Goal: Transaction & Acquisition: Purchase product/service

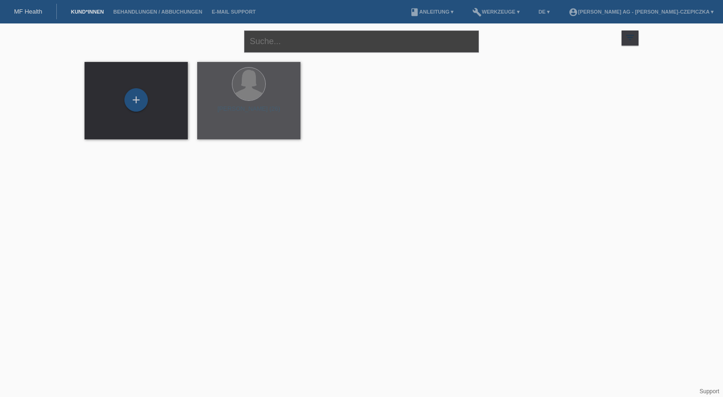
click at [320, 45] on input "text" at bounding box center [361, 42] width 235 height 22
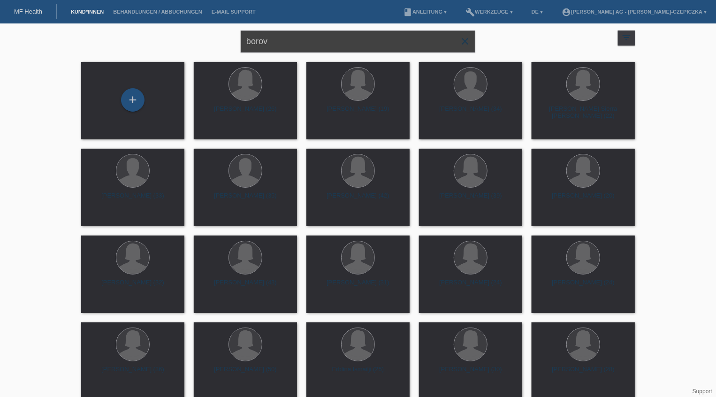
type input "borov"
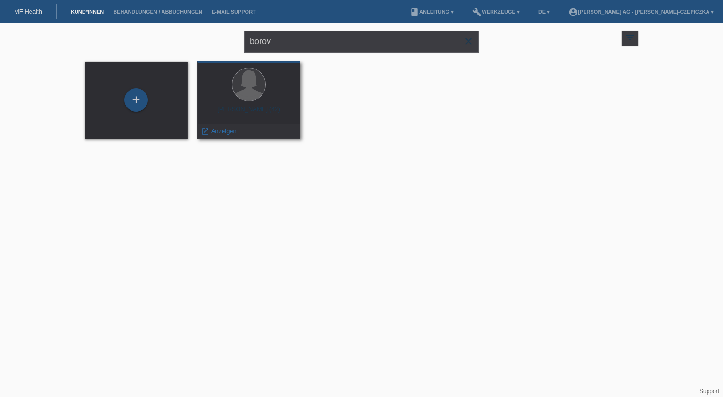
click at [236, 107] on div "Danjela Borovic (42)" at bounding box center [249, 113] width 88 height 15
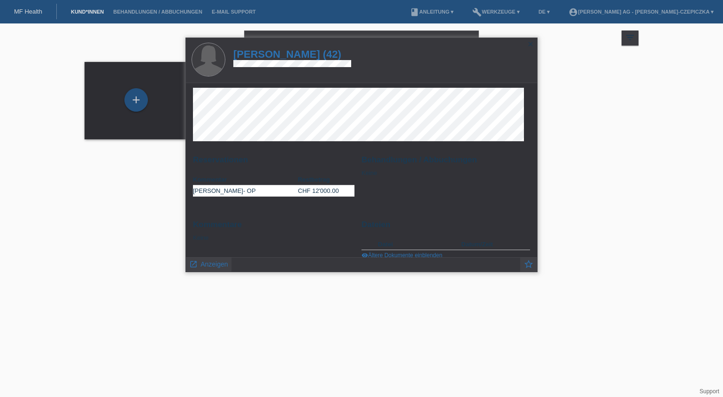
click at [531, 46] on icon "close" at bounding box center [531, 44] width 8 height 8
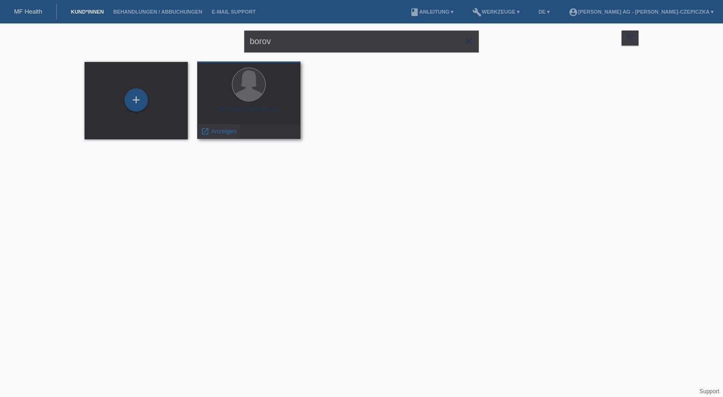
click at [206, 132] on icon "launch" at bounding box center [205, 131] width 8 height 8
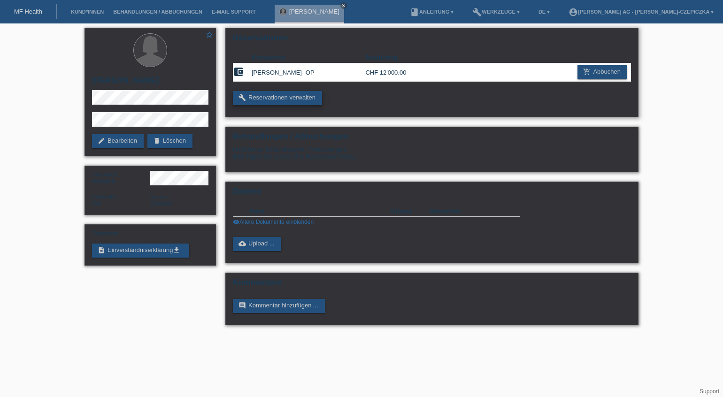
click at [294, 95] on link "build Reservationen verwalten" at bounding box center [277, 98] width 89 height 14
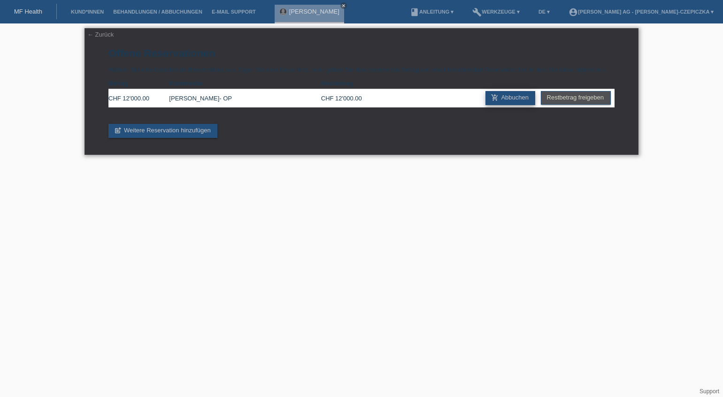
click at [517, 97] on link "add_shopping_cart Abbuchen" at bounding box center [510, 98] width 50 height 14
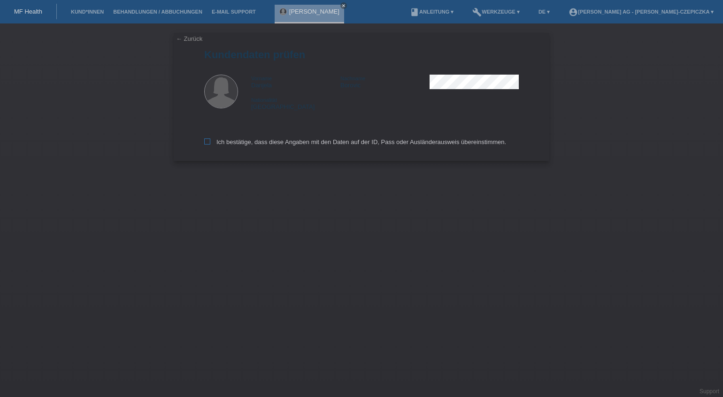
click at [208, 142] on icon at bounding box center [207, 141] width 6 height 6
click at [208, 142] on input "Ich bestätige, dass diese Angaben mit den Daten auf der ID, Pass oder Ausländer…" at bounding box center [207, 141] width 6 height 6
checkbox input "true"
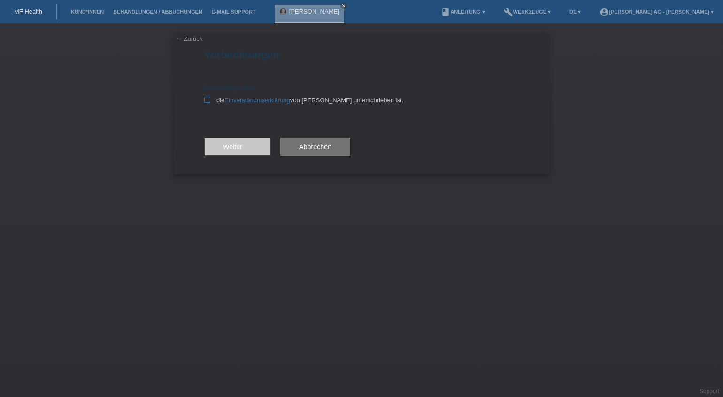
click at [207, 101] on icon at bounding box center [207, 100] width 6 height 6
click at [207, 101] on input "die Einverständniserklärung von der Kundin unterschrieben ist." at bounding box center [207, 100] width 6 height 6
checkbox input "true"
click at [246, 145] on icon "arrow_forward" at bounding box center [246, 147] width 8 height 8
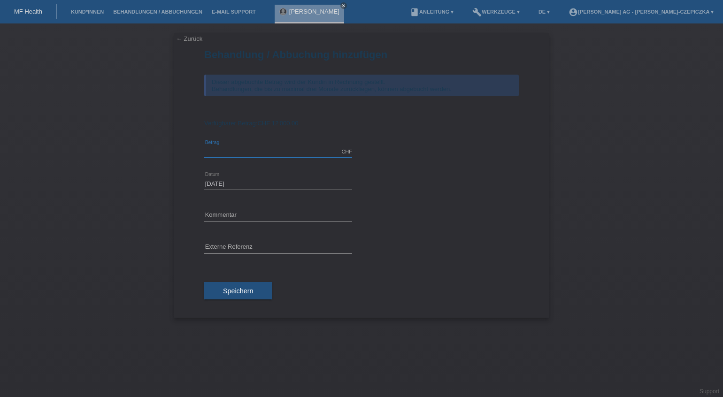
click at [272, 152] on input "text" at bounding box center [278, 152] width 148 height 12
click at [253, 152] on input "text" at bounding box center [278, 152] width 148 height 12
type input "8010.00"
click at [251, 213] on input "text" at bounding box center [278, 216] width 148 height 12
type input "OP"
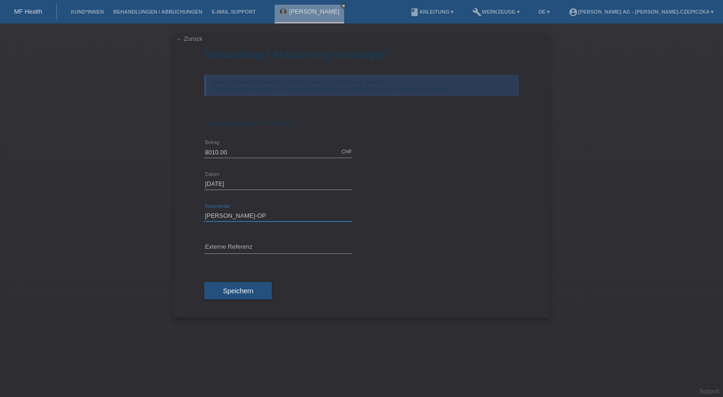
type input "[PERSON_NAME]-OP"
click at [221, 248] on input "text" at bounding box center [278, 248] width 148 height 12
paste input "kv-11202-83440765107441"
type input "kv-11202-83440765107441"
click at [249, 291] on span "Speichern" at bounding box center [238, 291] width 30 height 8
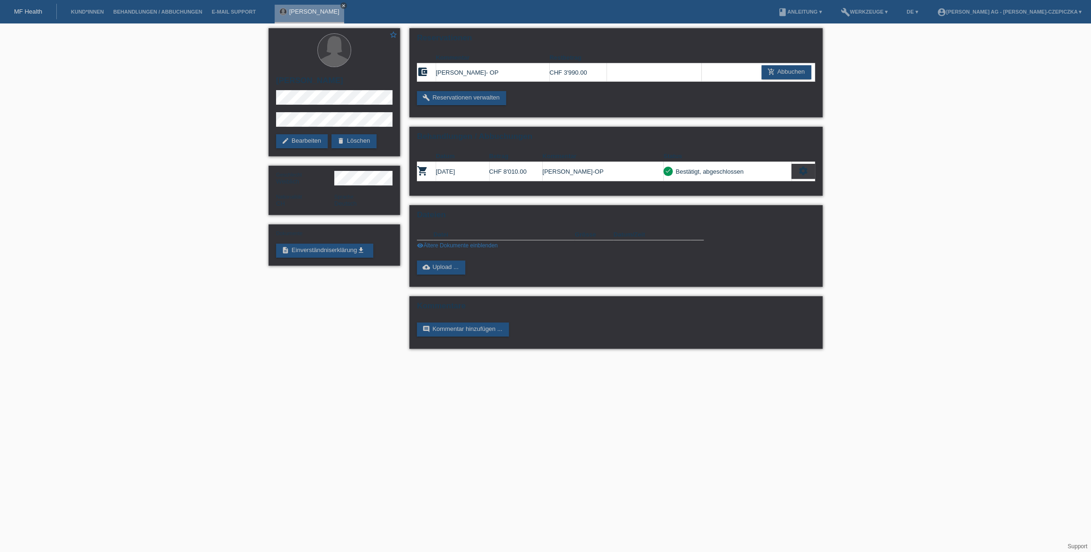
click at [341, 6] on icon "close" at bounding box center [343, 5] width 5 height 5
click at [160, 11] on link "Behandlungen / Abbuchungen" at bounding box center [157, 12] width 99 height 6
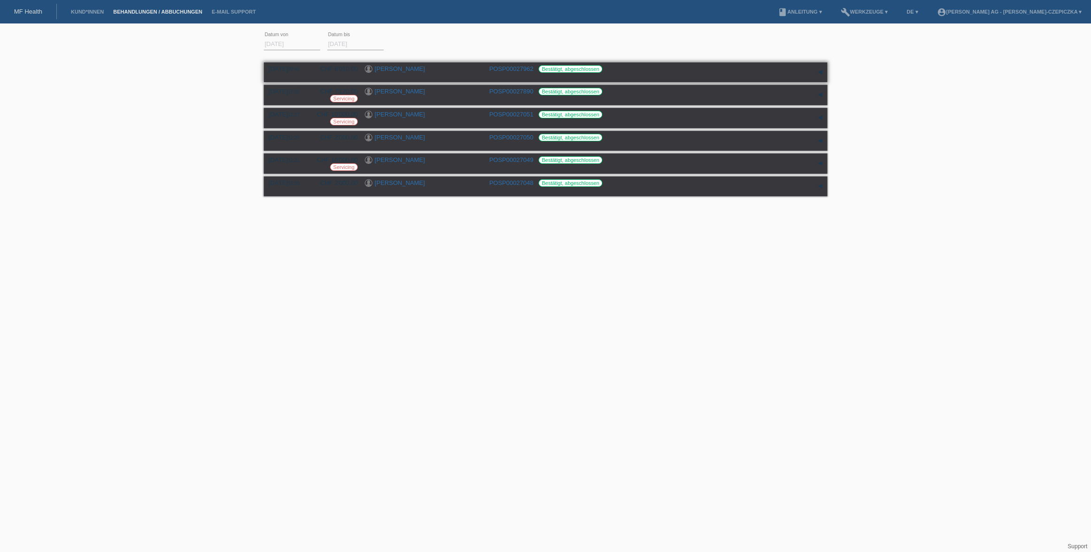
click at [821, 72] on div "▾" at bounding box center [820, 72] width 14 height 14
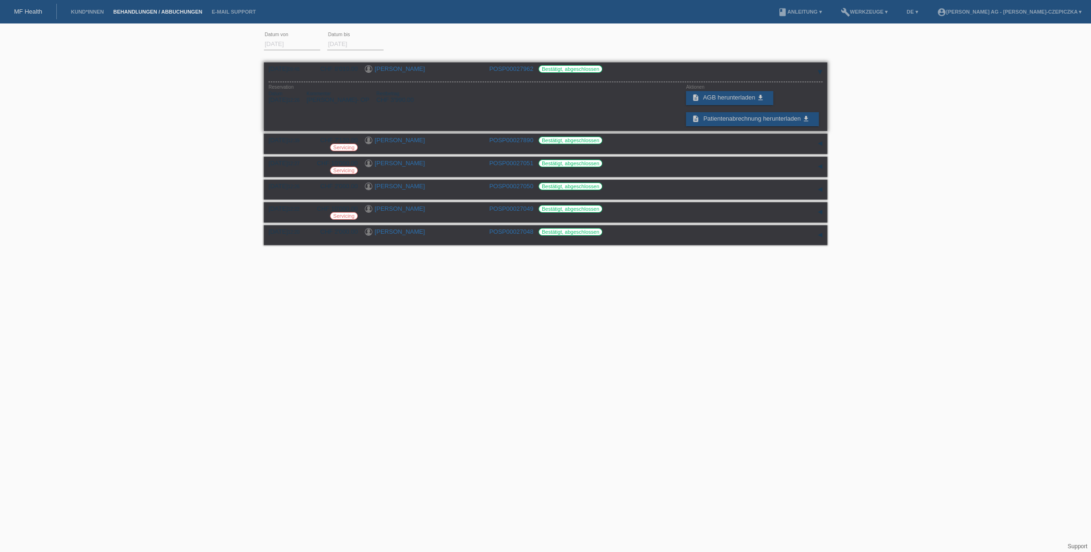
click at [821, 72] on div "▾" at bounding box center [820, 72] width 14 height 14
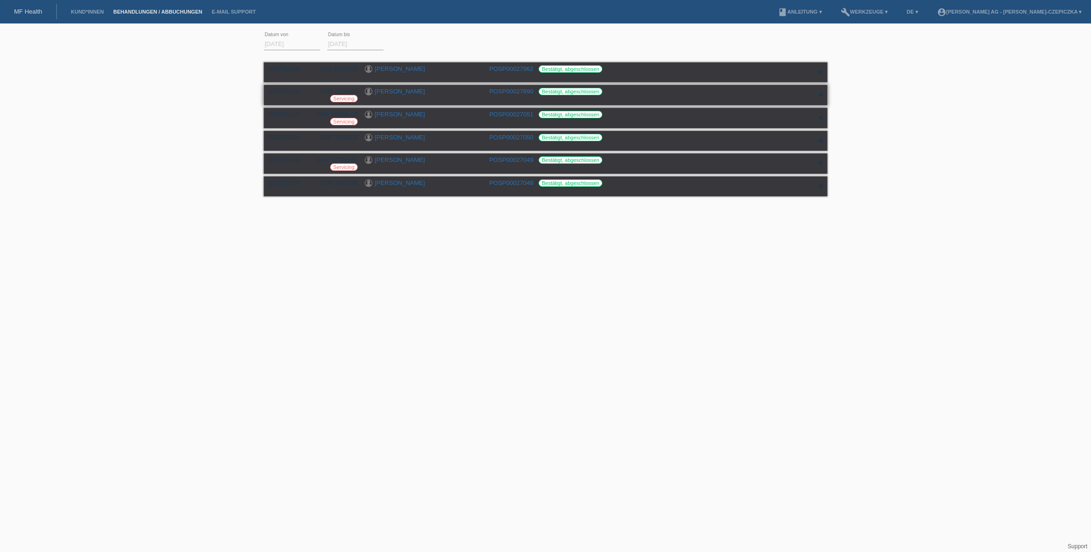
click at [821, 91] on div "▾" at bounding box center [820, 95] width 14 height 14
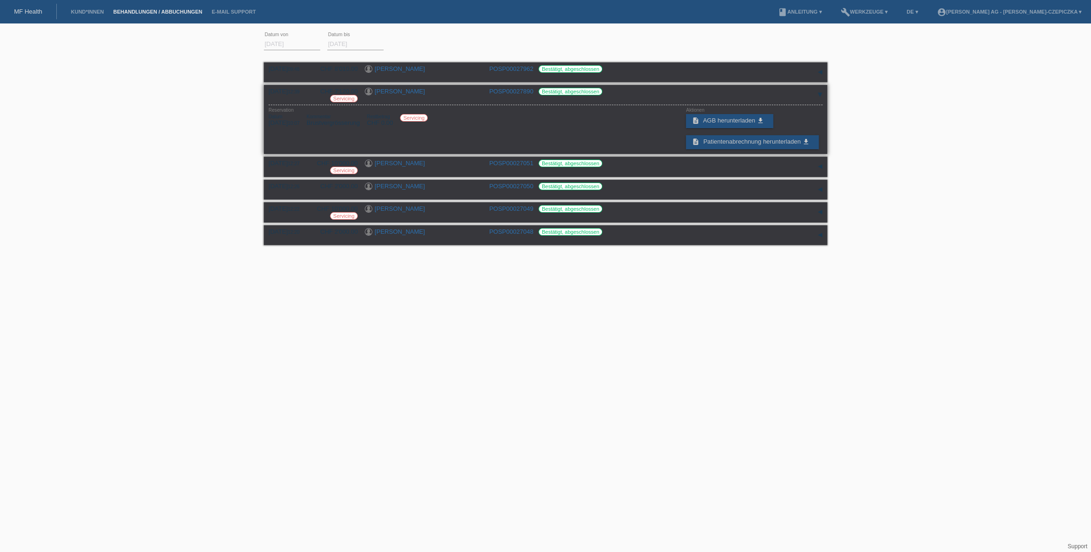
click at [821, 91] on div "▾" at bounding box center [820, 95] width 14 height 14
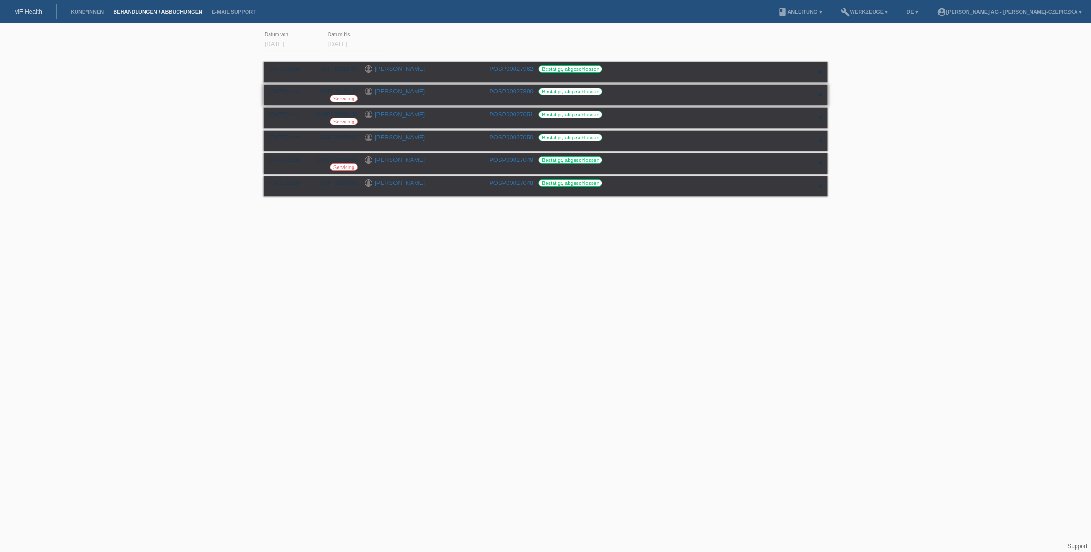
click at [821, 91] on div "▾" at bounding box center [820, 95] width 14 height 14
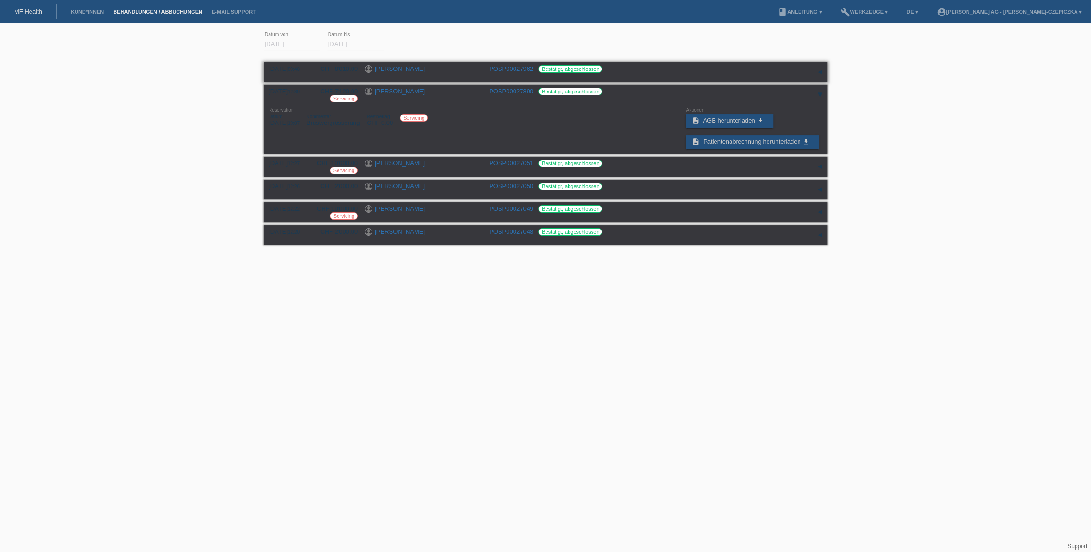
click at [819, 73] on div "▾" at bounding box center [820, 72] width 14 height 14
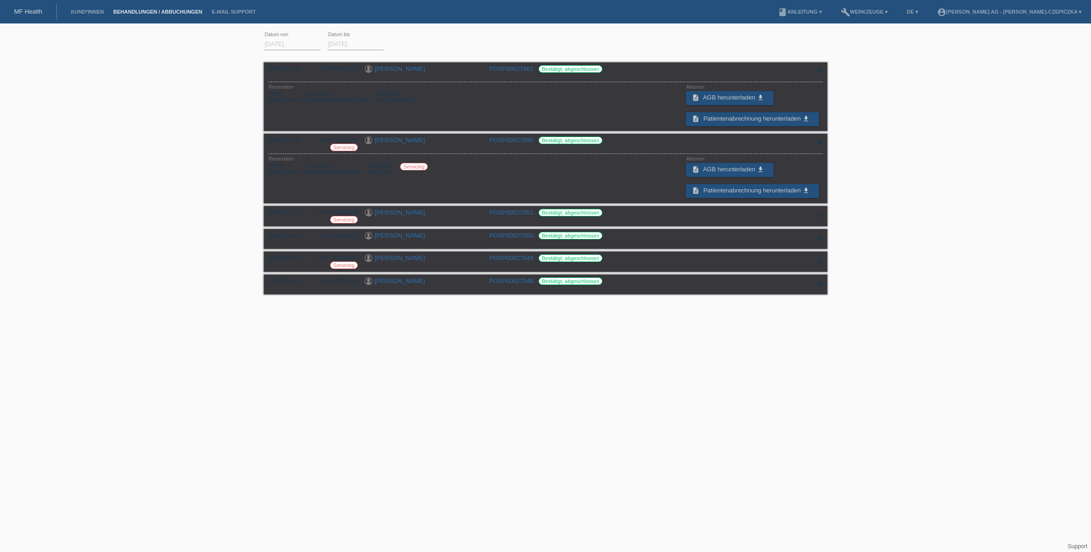
click at [142, 15] on link "Behandlungen / Abbuchungen" at bounding box center [157, 12] width 99 height 6
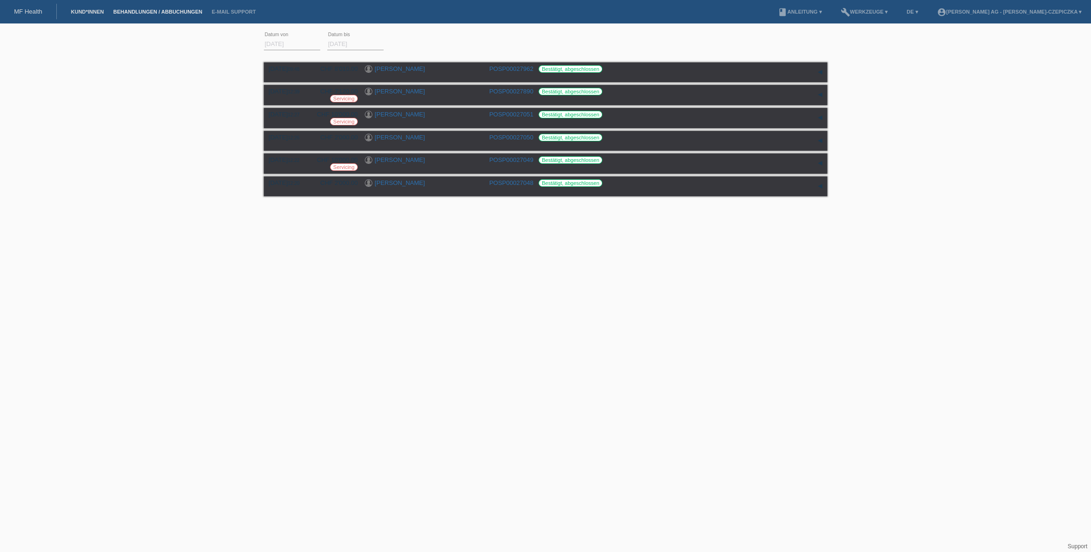
click at [92, 15] on link "Kund*innen" at bounding box center [87, 12] width 42 height 6
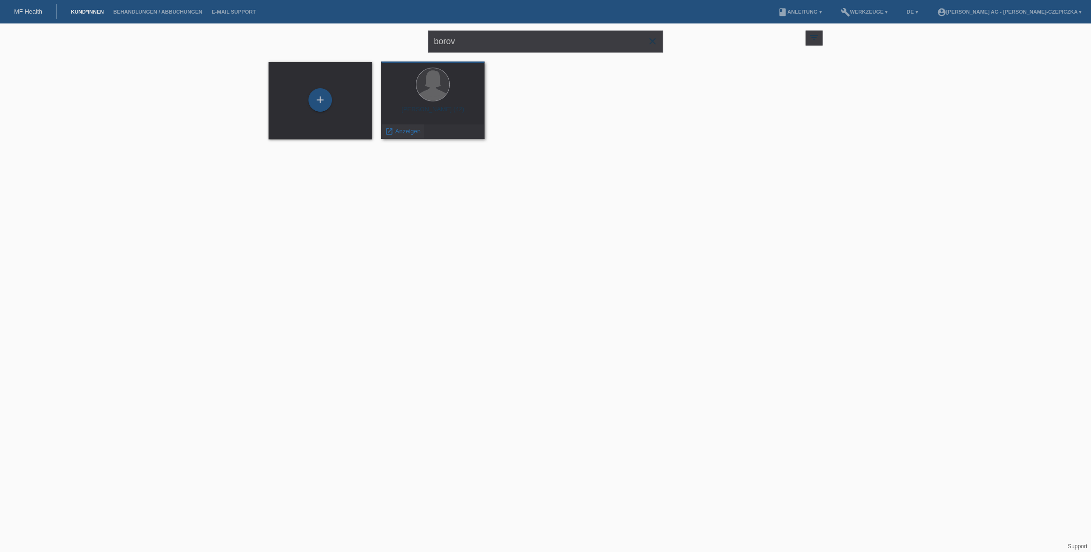
click at [406, 132] on span "Anzeigen" at bounding box center [407, 131] width 25 height 7
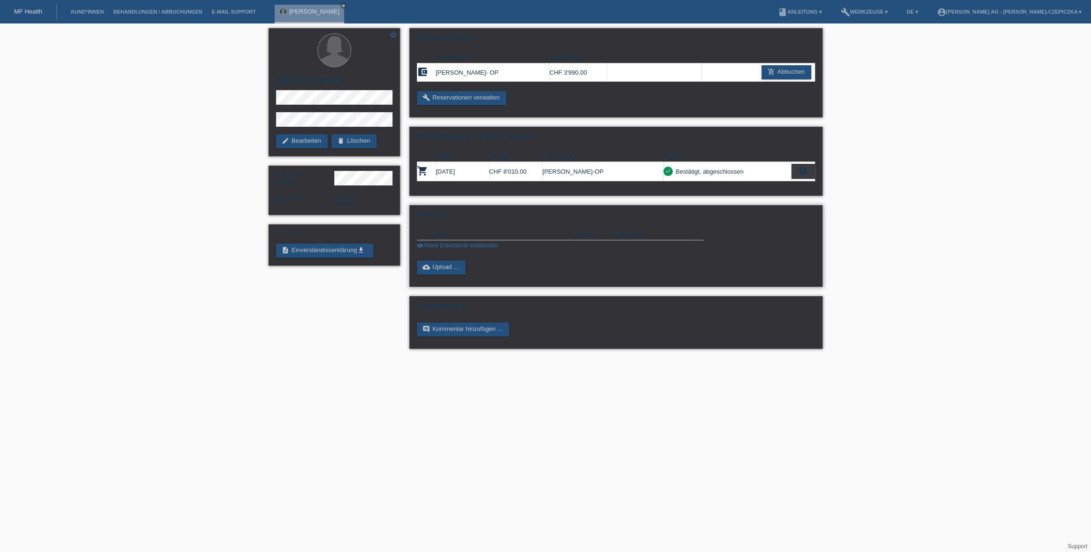
click at [472, 248] on link "visibility Ältere Dokumente einblenden" at bounding box center [457, 245] width 81 height 7
